Goal: Transaction & Acquisition: Purchase product/service

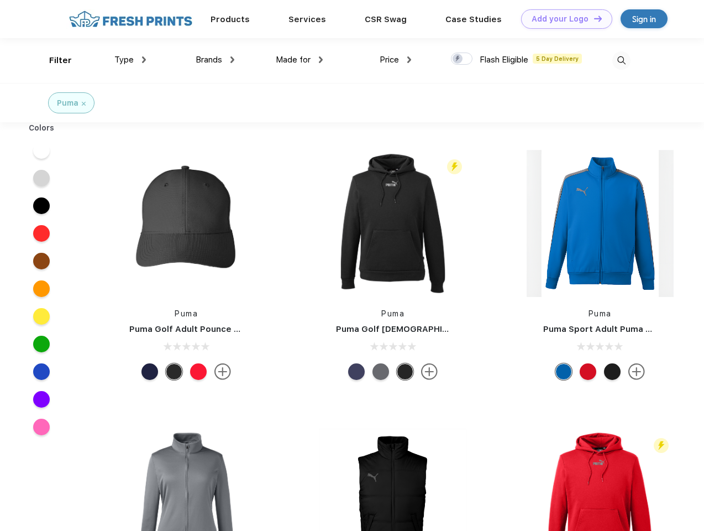
click at [563, 19] on link "Add your Logo Design Tool" at bounding box center [566, 18] width 91 height 19
click at [0, 0] on div "Design Tool" at bounding box center [0, 0] width 0 height 0
click at [593, 18] on link "Add your Logo Design Tool" at bounding box center [566, 18] width 91 height 19
click at [53, 60] on div "Filter" at bounding box center [60, 60] width 23 height 13
click at [130, 60] on span "Type" at bounding box center [123, 60] width 19 height 10
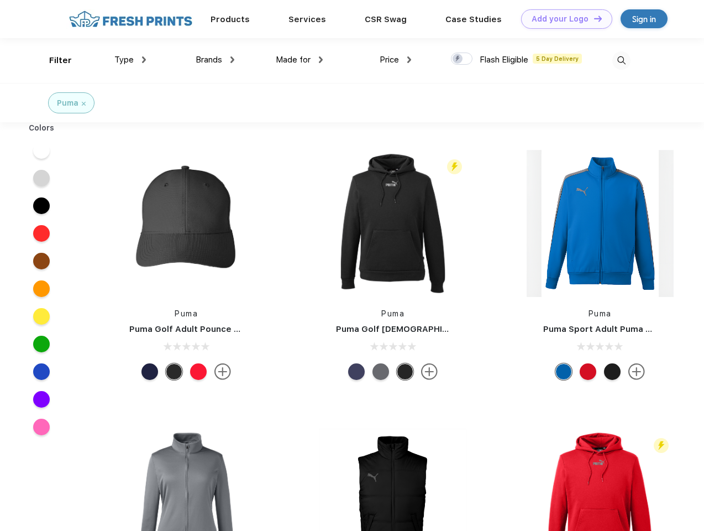
click at [215, 60] on span "Brands" at bounding box center [209, 60] width 27 height 10
click at [300, 60] on span "Made for" at bounding box center [293, 60] width 35 height 10
click at [396, 60] on span "Price" at bounding box center [389, 60] width 19 height 10
click at [462, 59] on div at bounding box center [462, 59] width 22 height 12
click at [458, 59] on input "checkbox" at bounding box center [454, 55] width 7 height 7
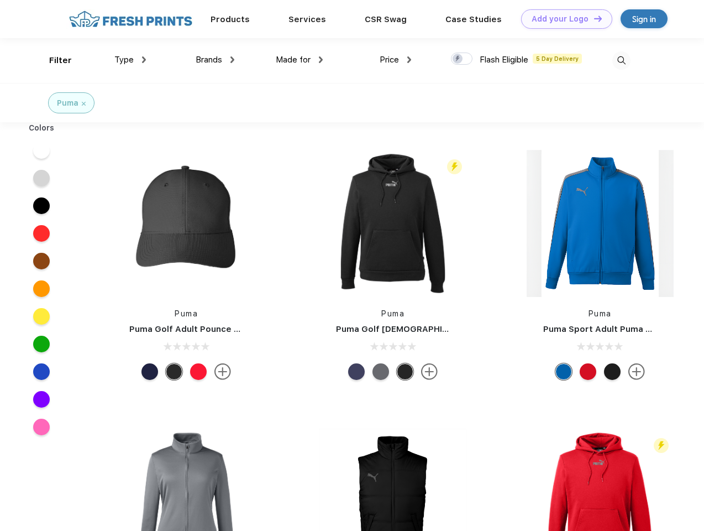
click at [621, 60] on img at bounding box center [622, 60] width 18 height 18
